Goal: Find specific page/section: Find specific page/section

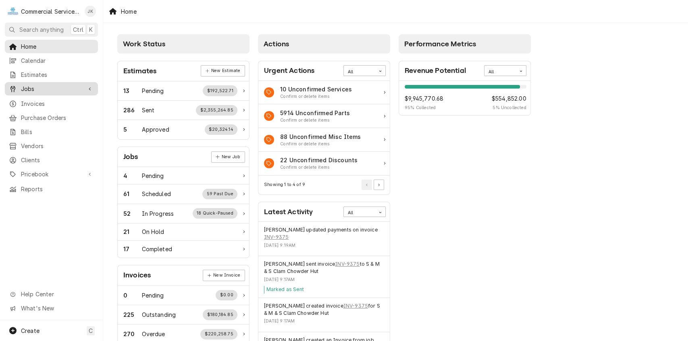
click at [64, 89] on span "Jobs" at bounding box center [51, 89] width 61 height 8
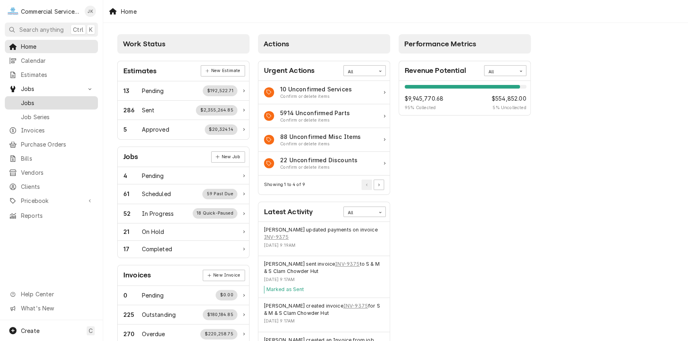
click at [50, 99] on span "Jobs" at bounding box center [57, 103] width 73 height 8
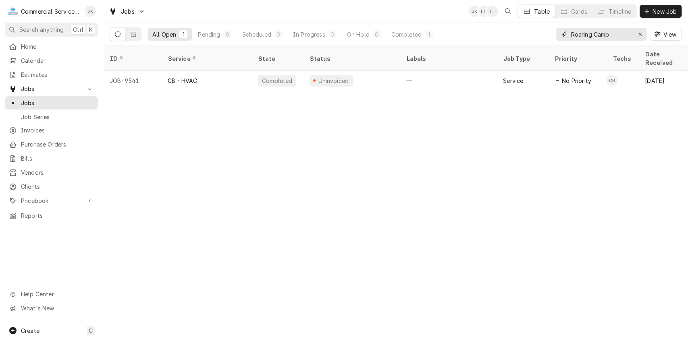
click at [616, 33] on input "Roaring Camp" at bounding box center [601, 34] width 60 height 13
type input "R"
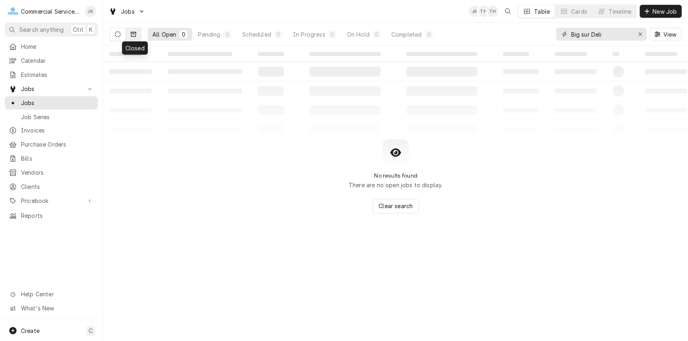
type input "Big sur Deli"
click at [135, 33] on icon "Dynamic Content Wrapper" at bounding box center [134, 34] width 6 height 5
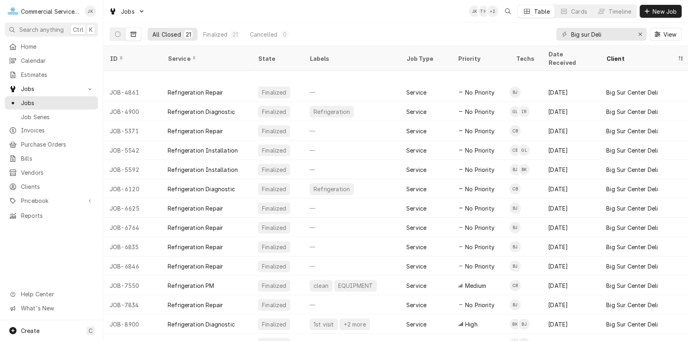
scroll to position [130, 0]
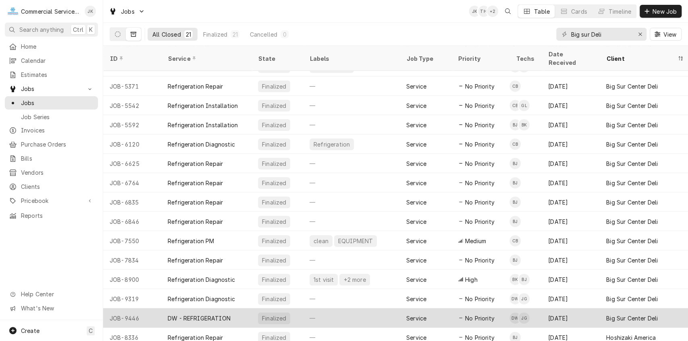
click at [306, 309] on div "—" at bounding box center [351, 318] width 97 height 19
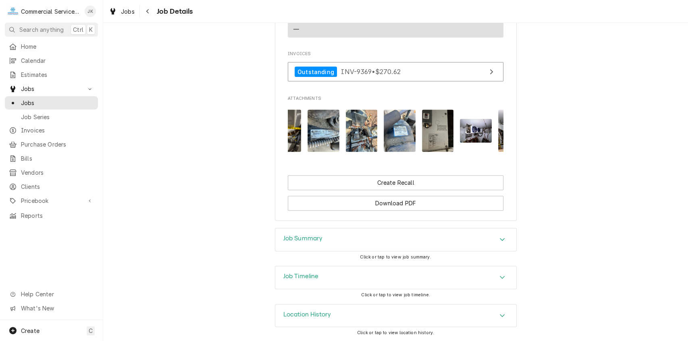
scroll to position [0, 158]
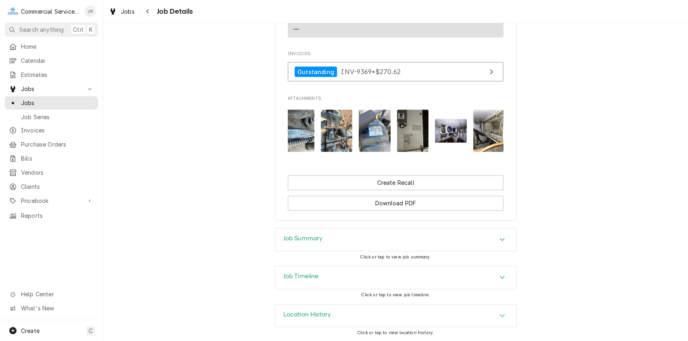
click at [411, 139] on img "Attachments" at bounding box center [413, 131] width 32 height 42
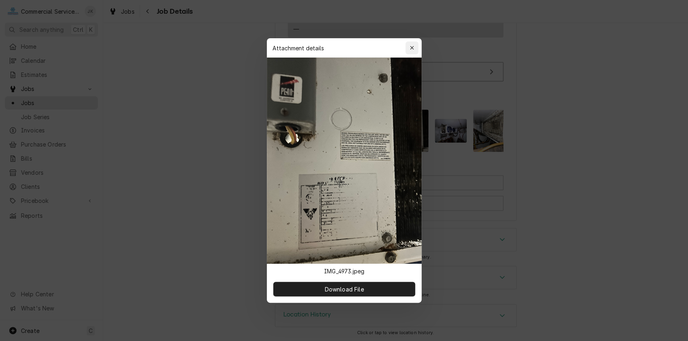
click at [412, 45] on icon "button" at bounding box center [412, 48] width 4 height 6
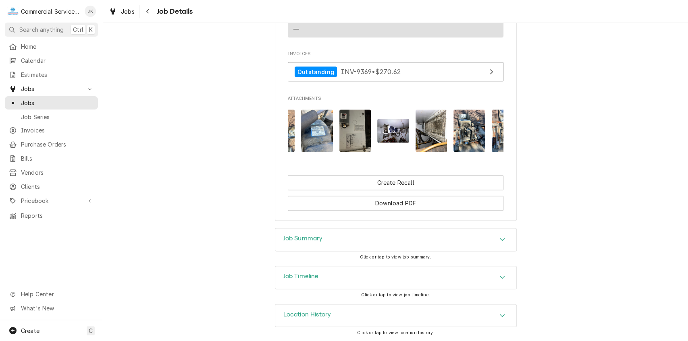
scroll to position [0, 241]
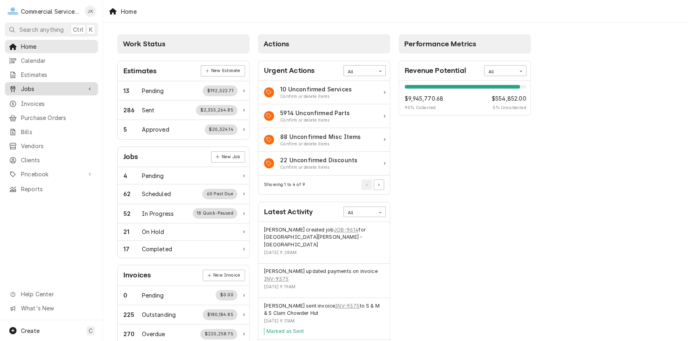
click at [55, 85] on span "Jobs" at bounding box center [51, 89] width 61 height 8
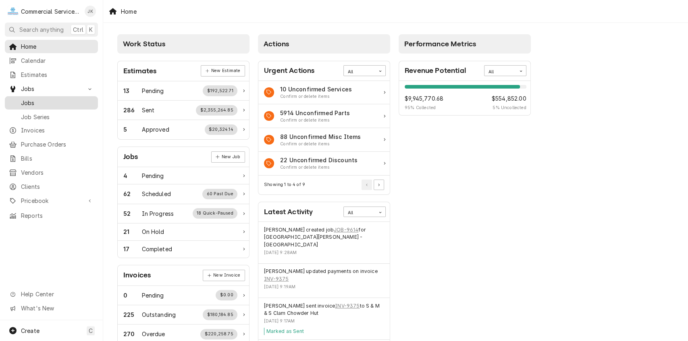
click at [52, 99] on span "Jobs" at bounding box center [57, 103] width 73 height 8
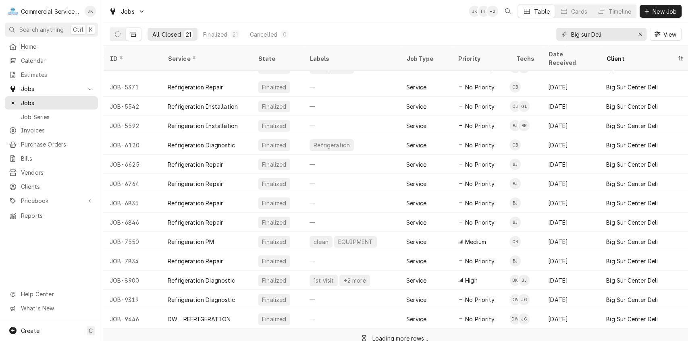
scroll to position [130, 0]
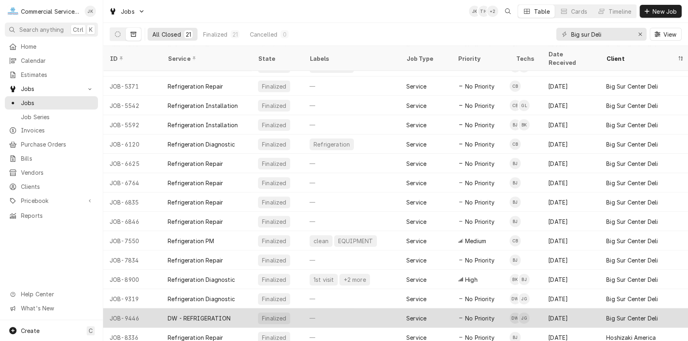
click at [331, 309] on div "—" at bounding box center [351, 318] width 97 height 19
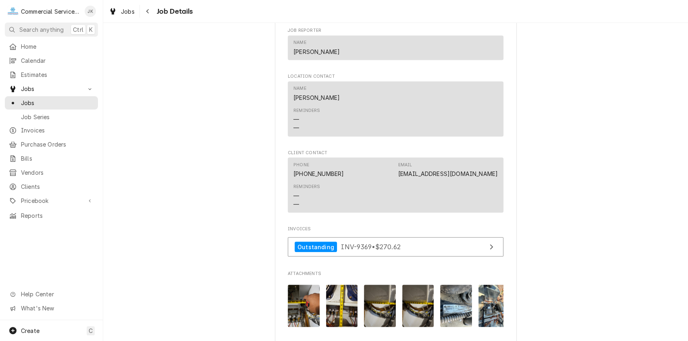
scroll to position [551, 0]
